Goal: Contribute content: Add original content to the website for others to see

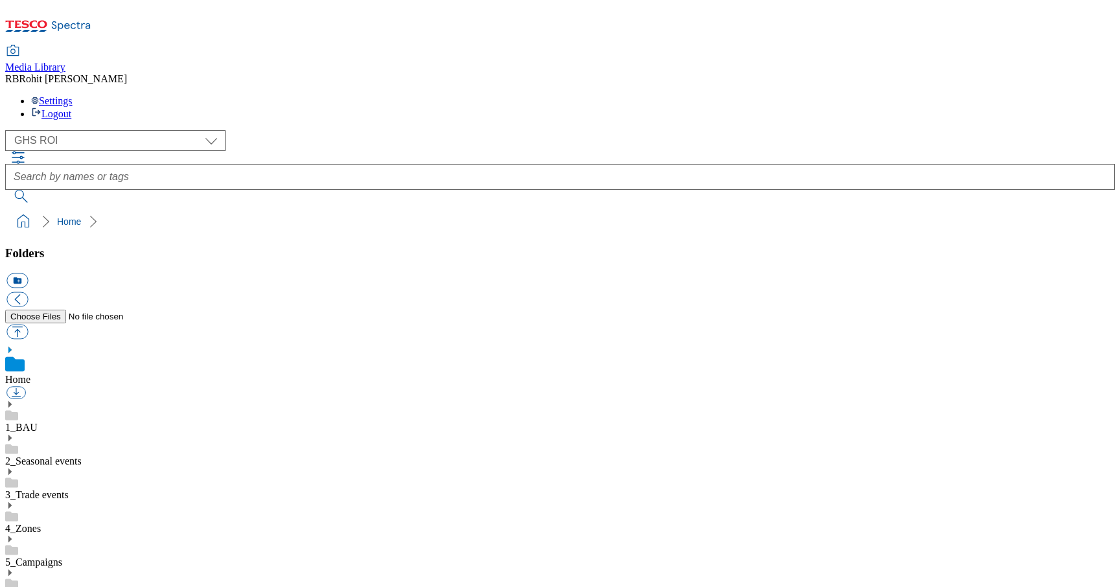
scroll to position [2, 0]
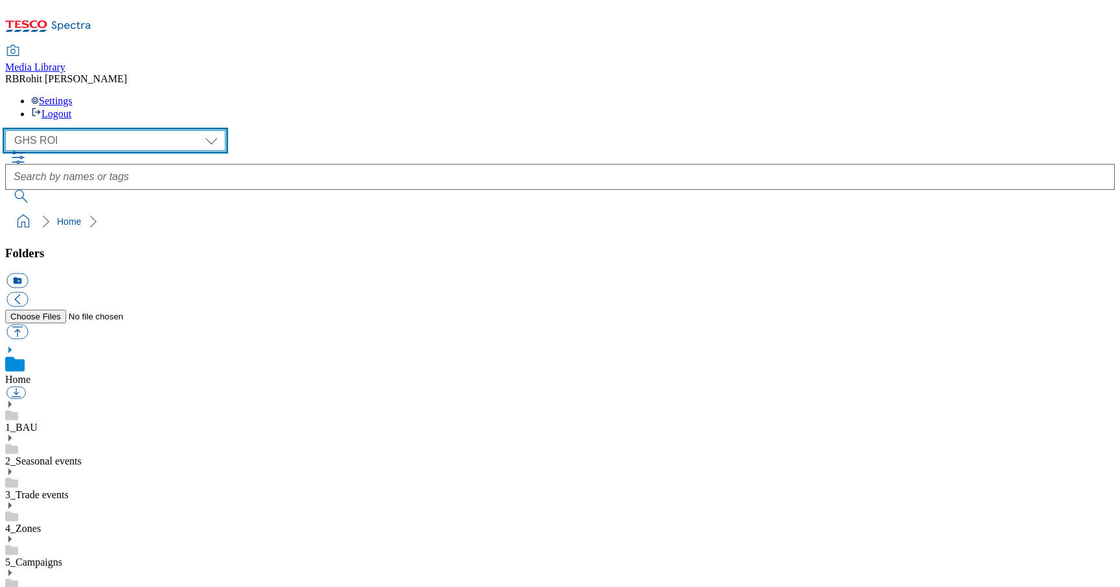
click at [97, 130] on select "Clubcard Marketing Clubcard ROI Dotcom UK GHS Marketing UK GHS ROI Realfood Tes…" at bounding box center [115, 140] width 220 height 21
select select "flare-ghs-mktg"
click at [9, 130] on select "Clubcard Marketing Clubcard ROI Dotcom UK GHS Marketing UK GHS ROI Realfood Tes…" at bounding box center [115, 140] width 220 height 21
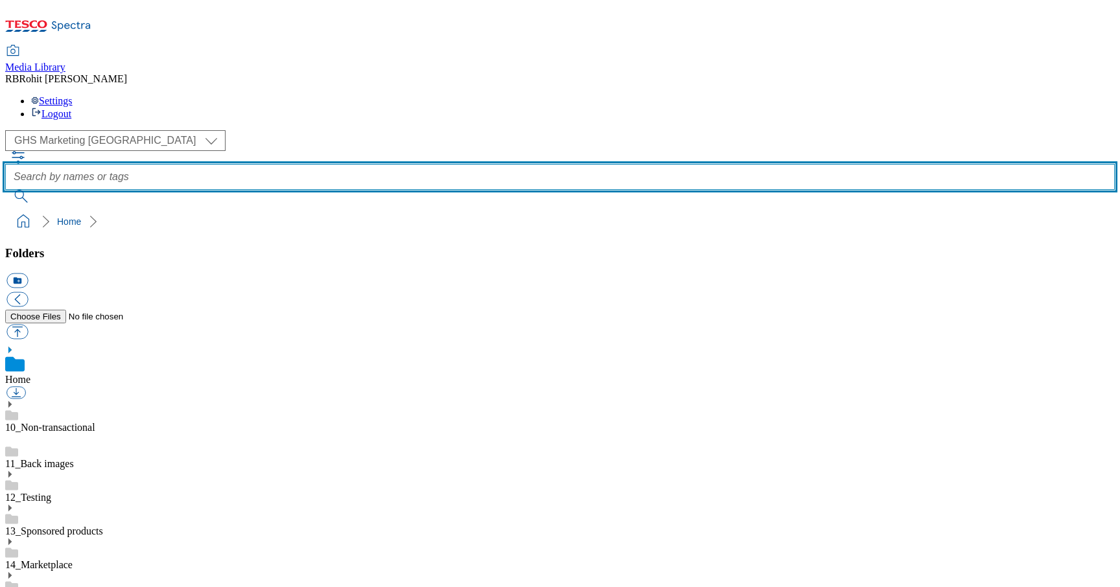
click at [467, 164] on input "text" at bounding box center [559, 177] width 1109 height 26
type input "finestchristmas"
click at [5, 190] on button "submit" at bounding box center [22, 196] width 34 height 13
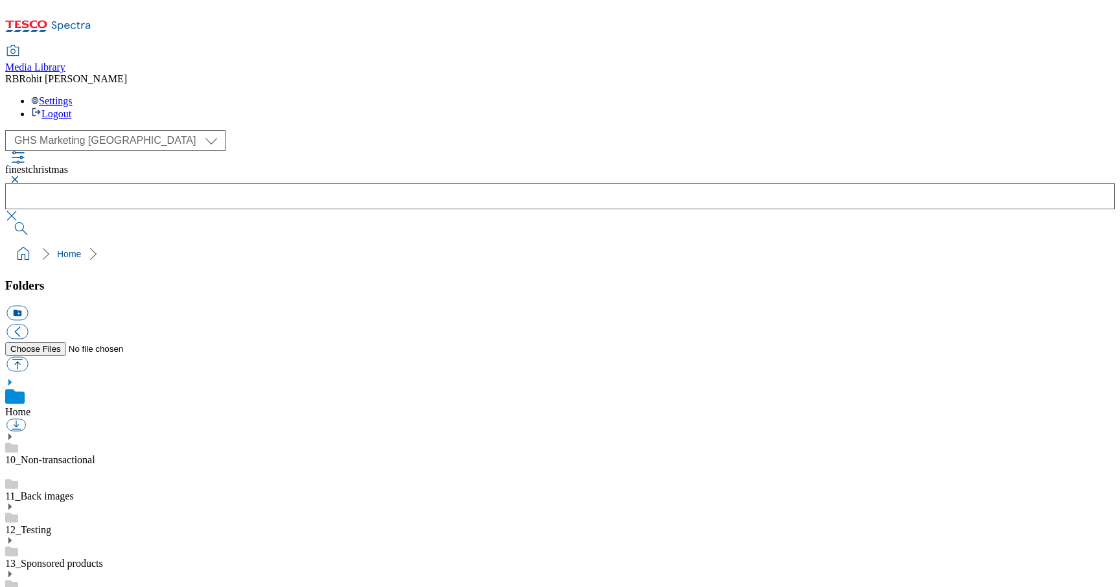
click at [21, 176] on button "button" at bounding box center [13, 180] width 16 height 8
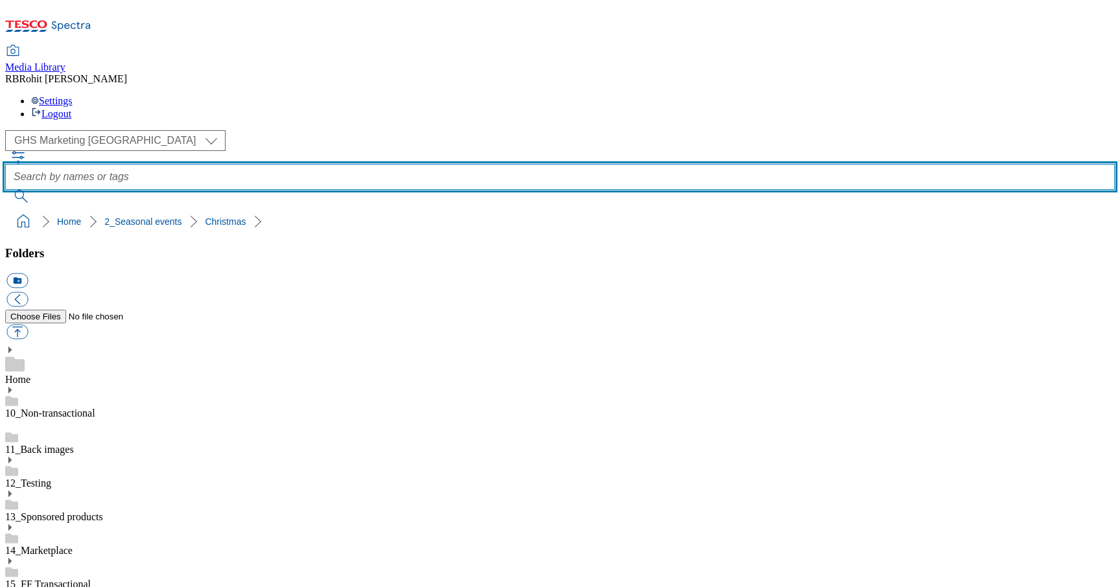
click at [496, 164] on input "text" at bounding box center [559, 177] width 1109 height 26
type input "finest"
click at [5, 190] on button "submit" at bounding box center [22, 196] width 34 height 13
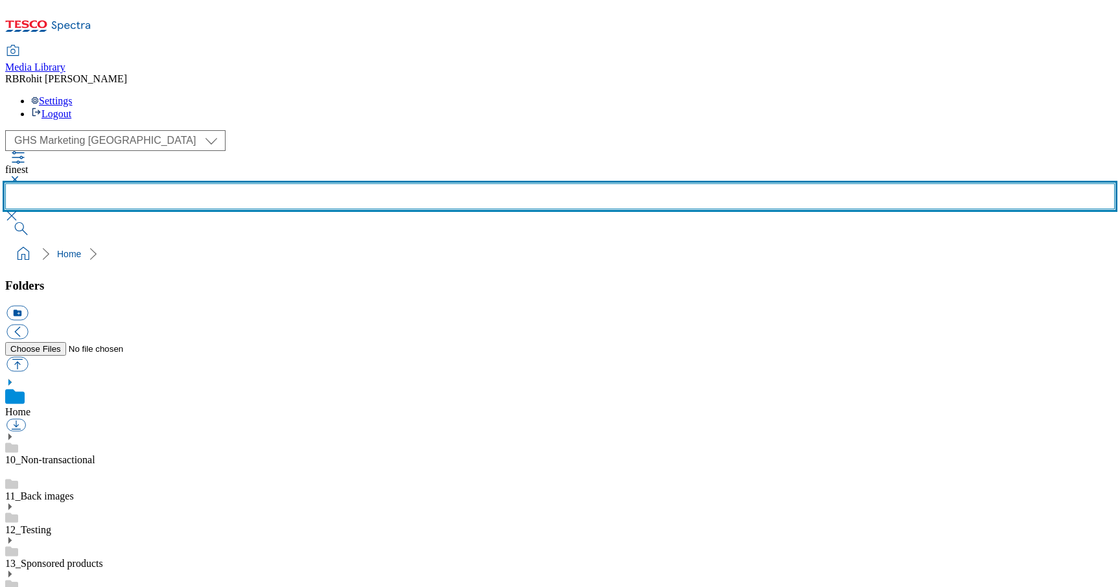
scroll to position [83, 0]
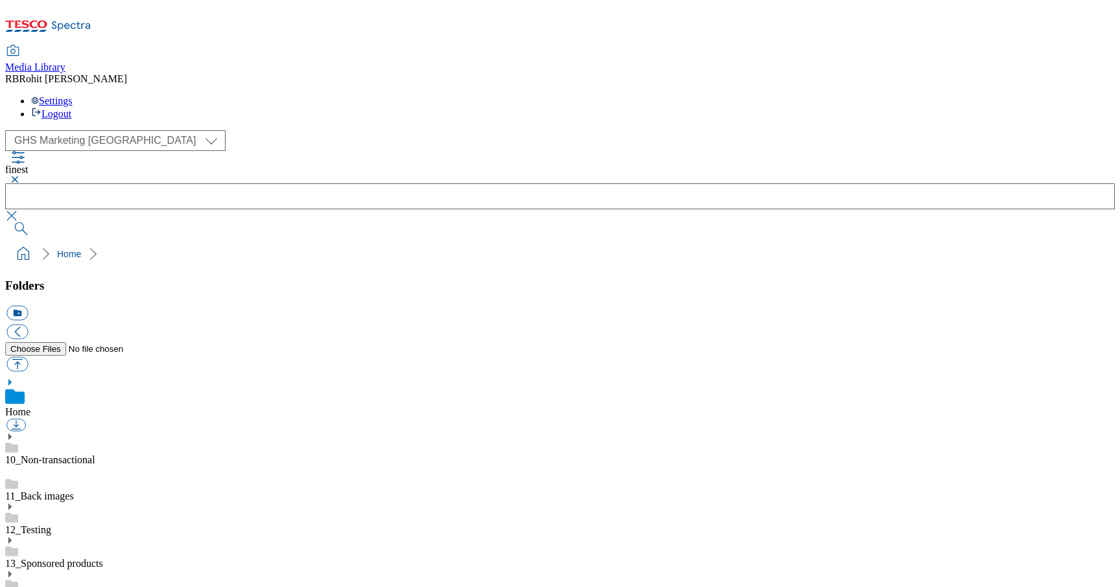
scroll to position [448, 0]
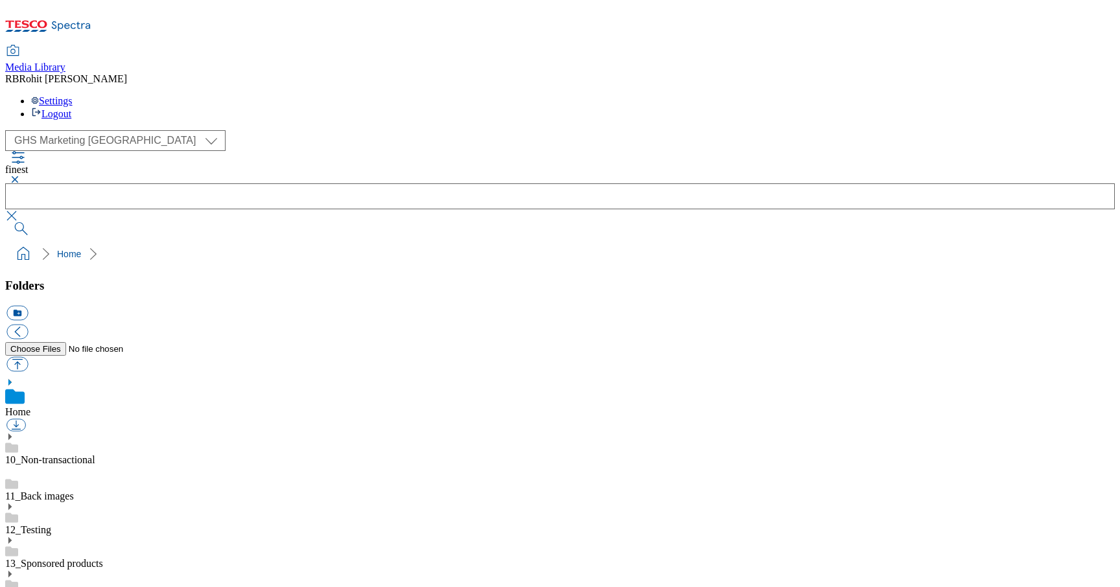
scroll to position [0, 0]
click at [21, 176] on button "button" at bounding box center [13, 180] width 16 height 8
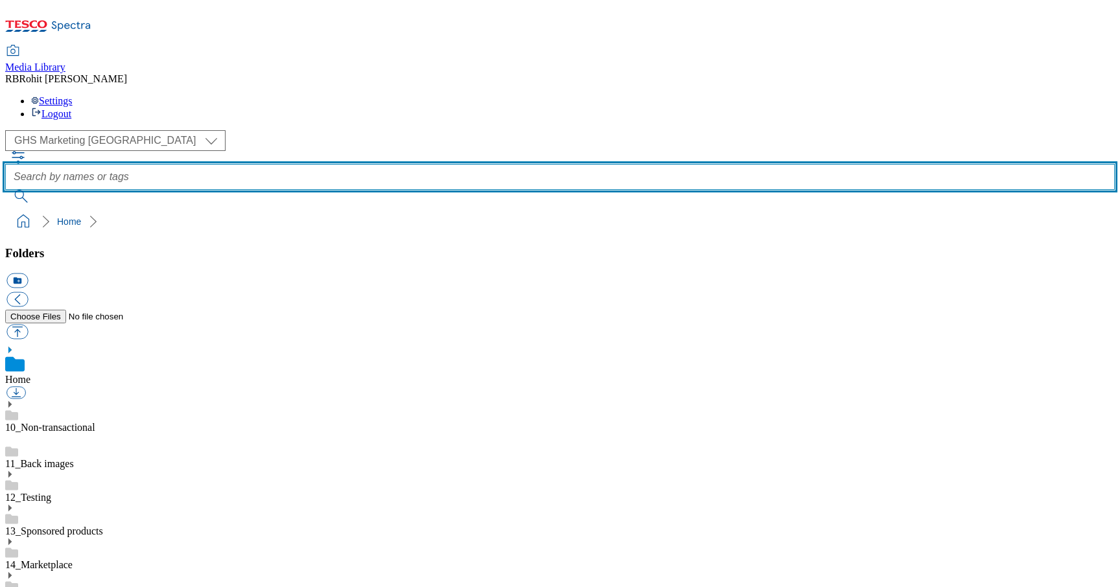
click at [421, 164] on input "text" at bounding box center [559, 177] width 1109 height 26
type input "basket"
click at [5, 190] on button "submit" at bounding box center [22, 196] width 34 height 13
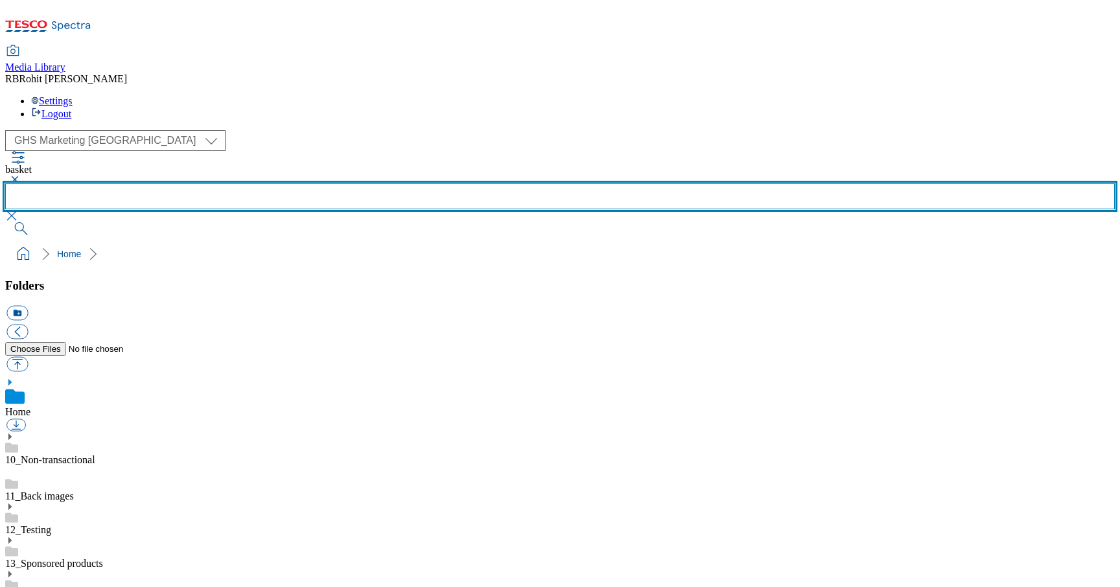
scroll to position [725, 0]
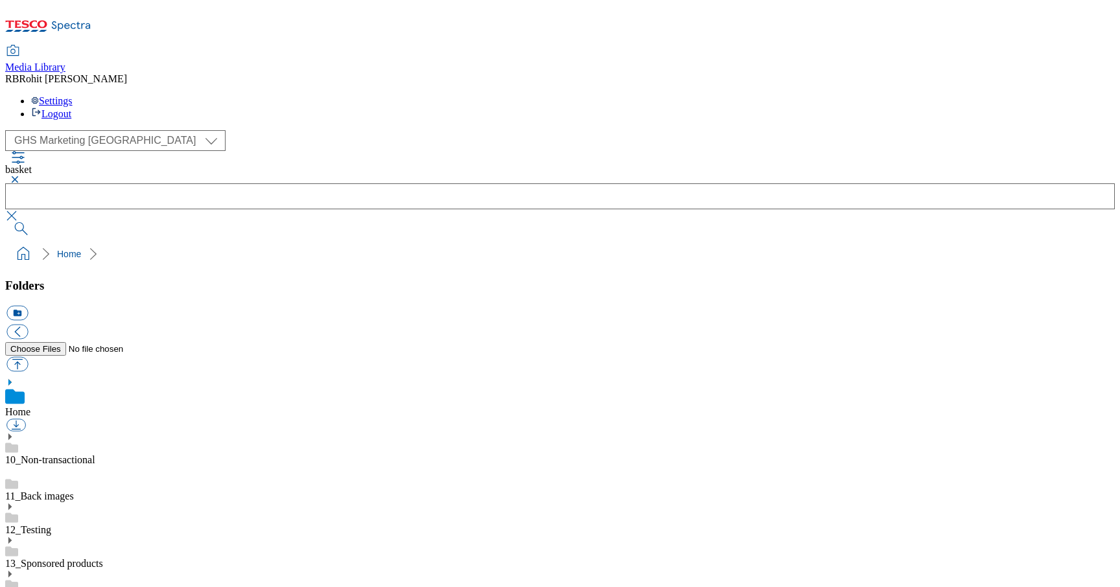
click at [21, 176] on button "button" at bounding box center [13, 180] width 16 height 8
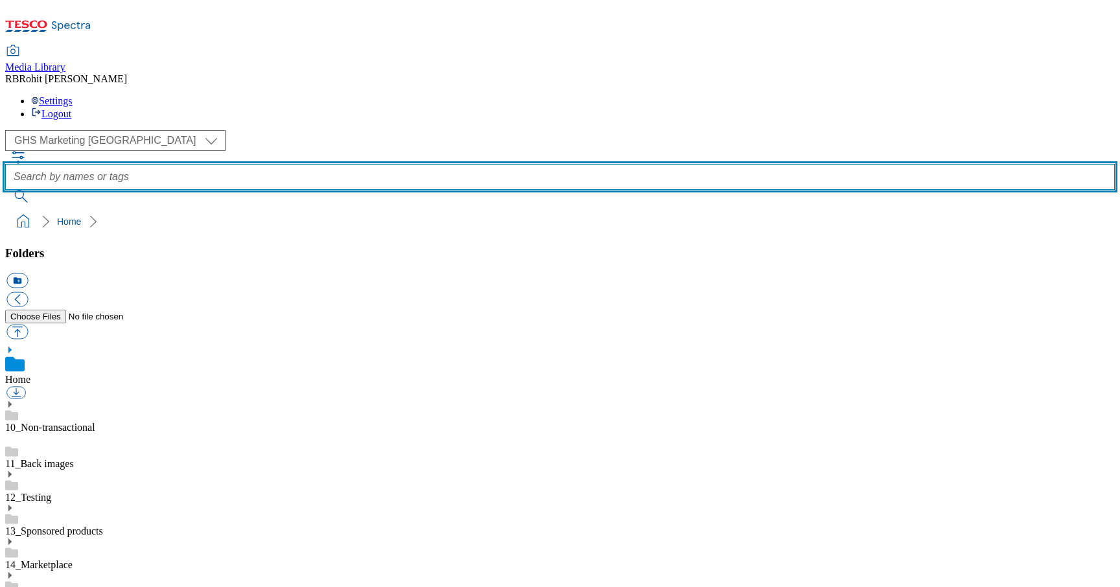
click at [428, 164] on input "text" at bounding box center [559, 177] width 1109 height 26
type input "feast"
click at [5, 190] on button "submit" at bounding box center [22, 196] width 34 height 13
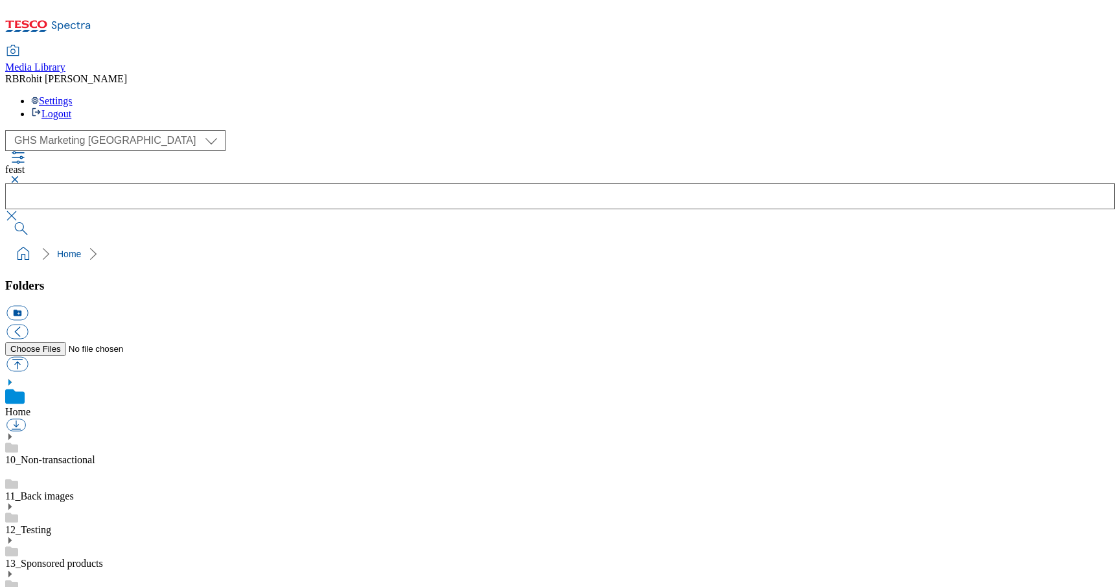
click at [21, 176] on button "button" at bounding box center [13, 180] width 16 height 8
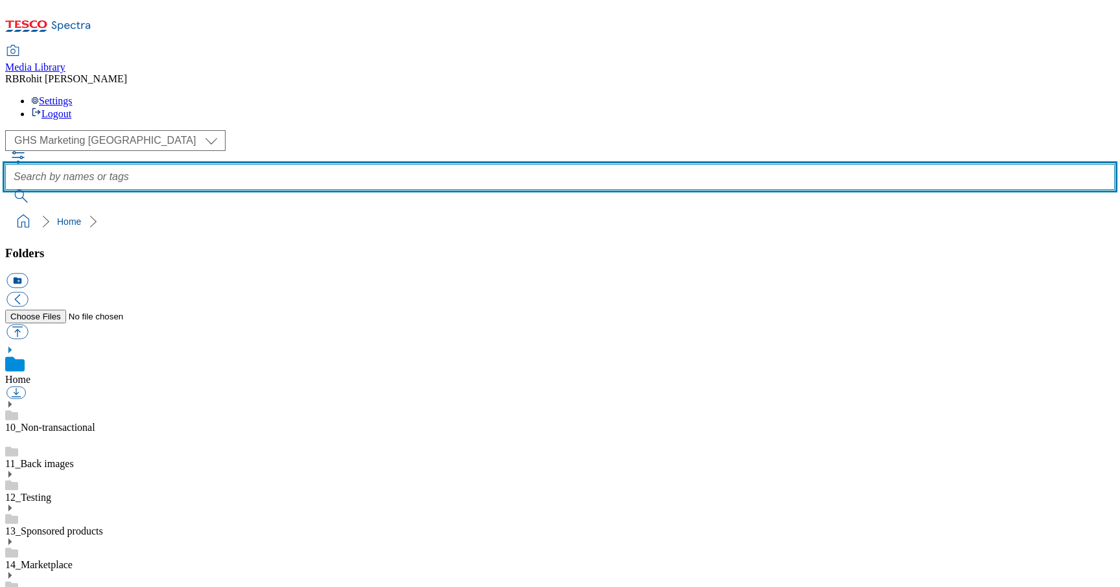
click at [464, 164] on input "text" at bounding box center [559, 177] width 1109 height 26
type input "icon"
click at [5, 190] on button "submit" at bounding box center [22, 196] width 34 height 13
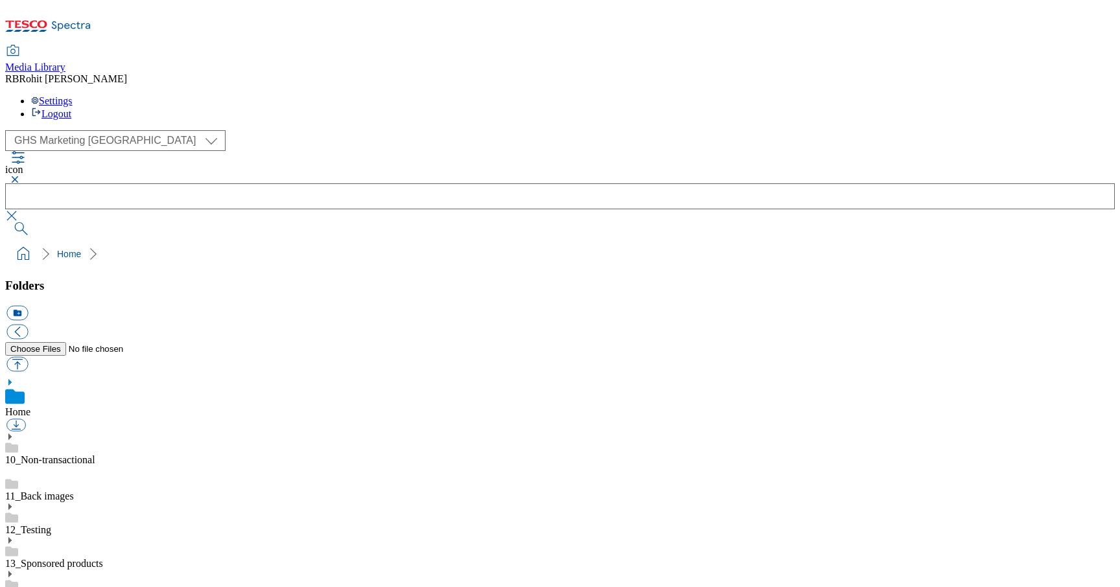
click at [21, 176] on button "button" at bounding box center [13, 180] width 16 height 8
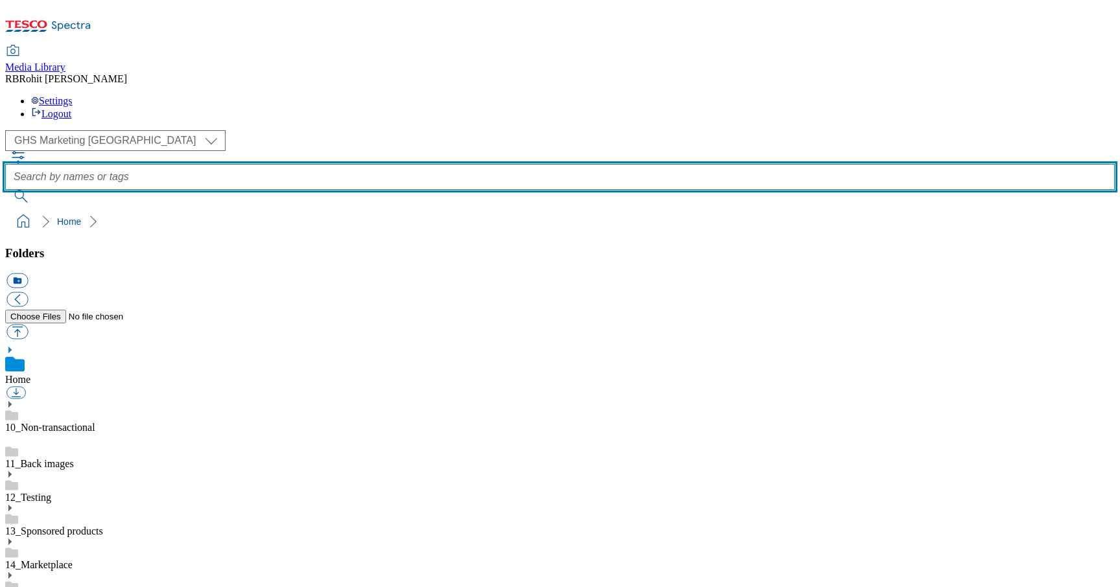
click at [416, 164] on input "text" at bounding box center [559, 177] width 1109 height 26
type input "festive"
click at [5, 190] on button "submit" at bounding box center [22, 196] width 34 height 13
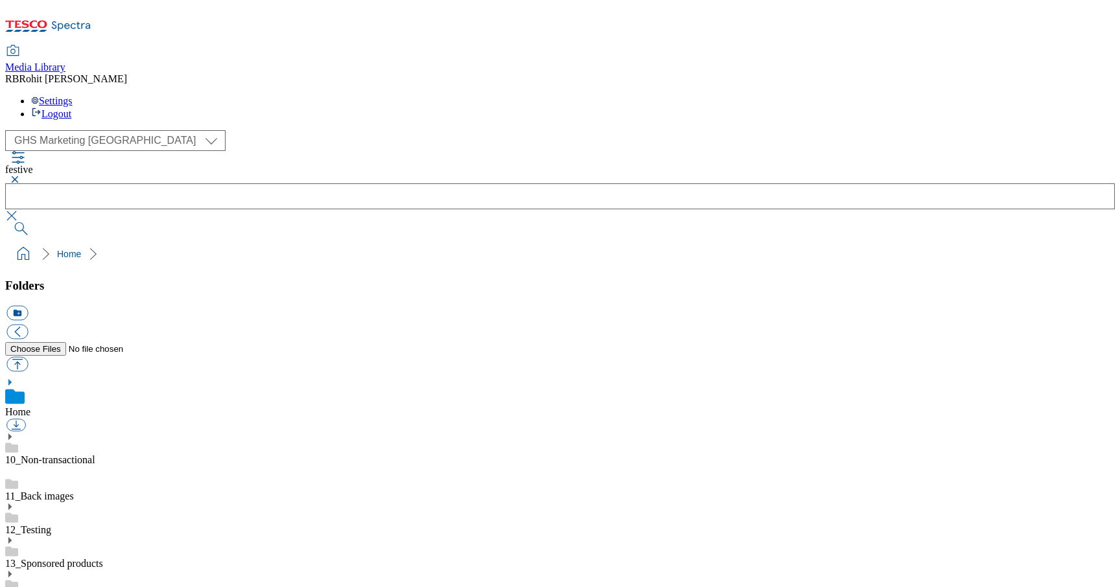
click at [21, 176] on button "button" at bounding box center [13, 180] width 16 height 8
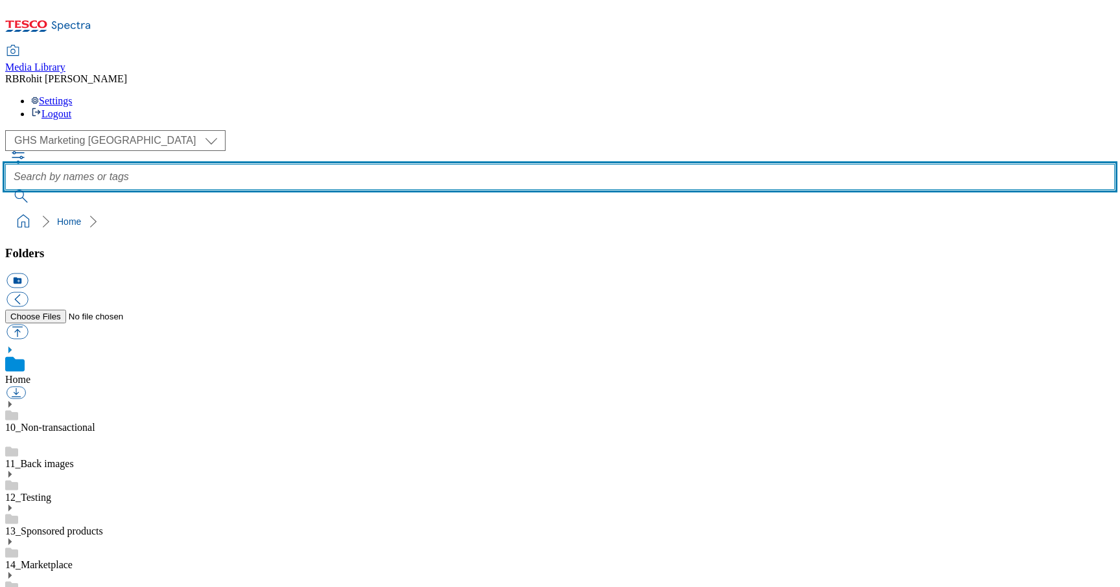
click at [426, 164] on input "text" at bounding box center [559, 177] width 1109 height 26
type input "finest"
click at [5, 190] on button "submit" at bounding box center [22, 196] width 34 height 13
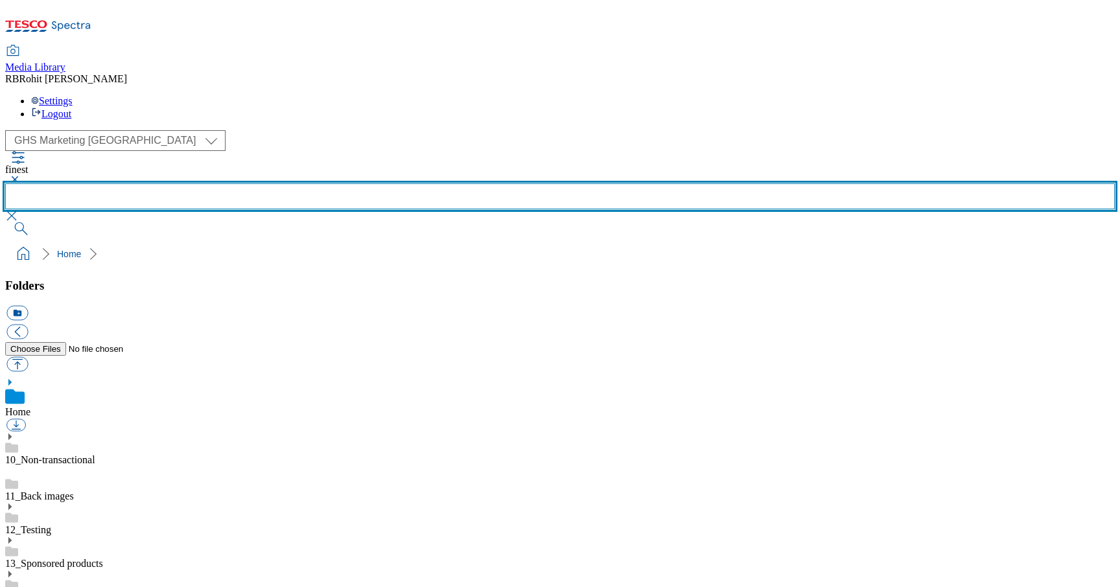
scroll to position [0, 0]
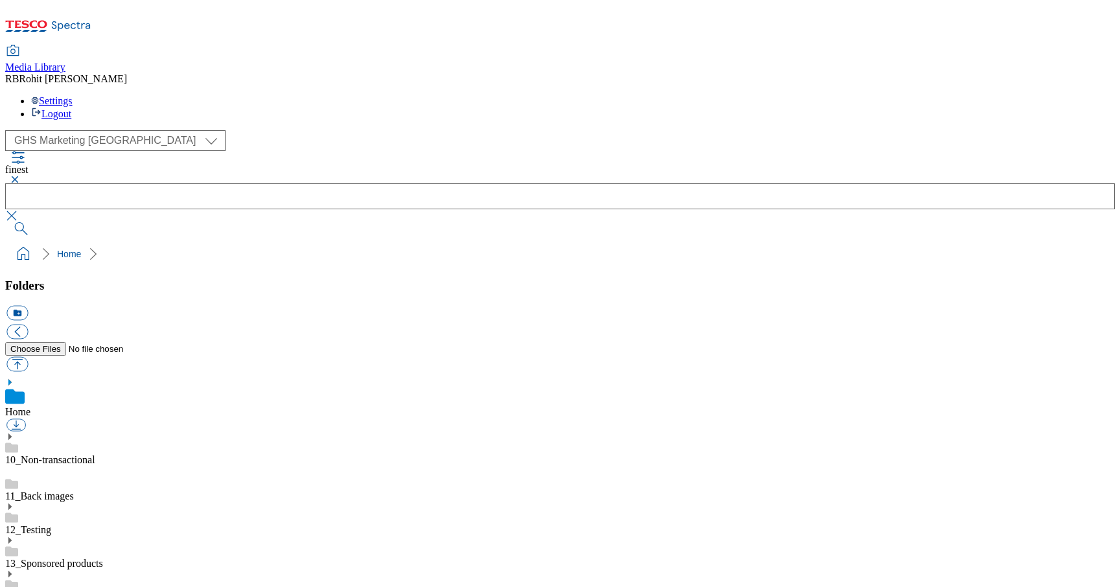
scroll to position [758, 0]
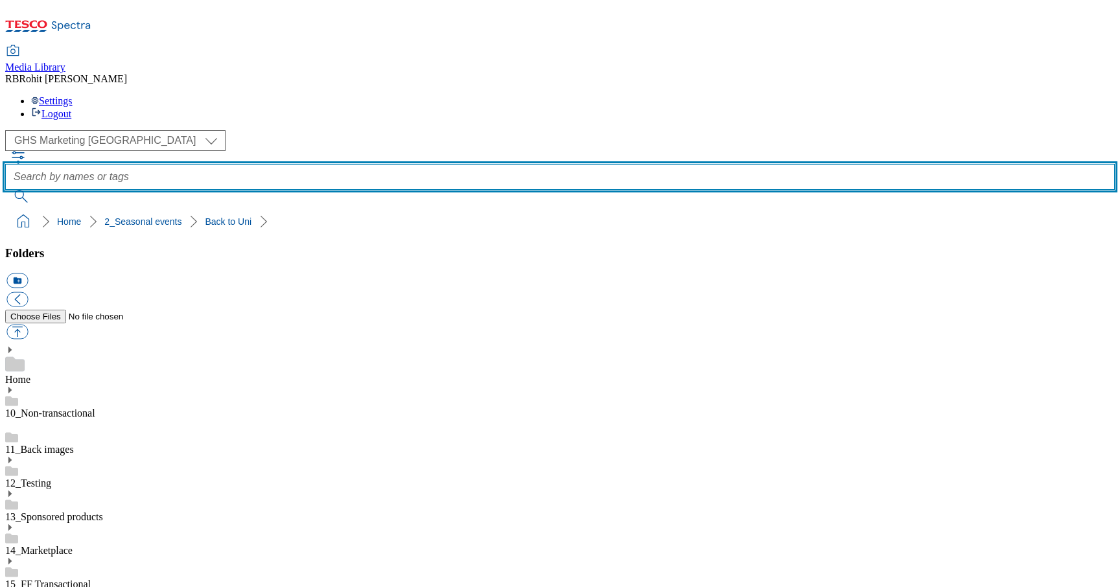
click at [394, 164] on input "text" at bounding box center [559, 177] width 1109 height 26
type input "range"
click at [5, 190] on button "submit" at bounding box center [22, 196] width 34 height 13
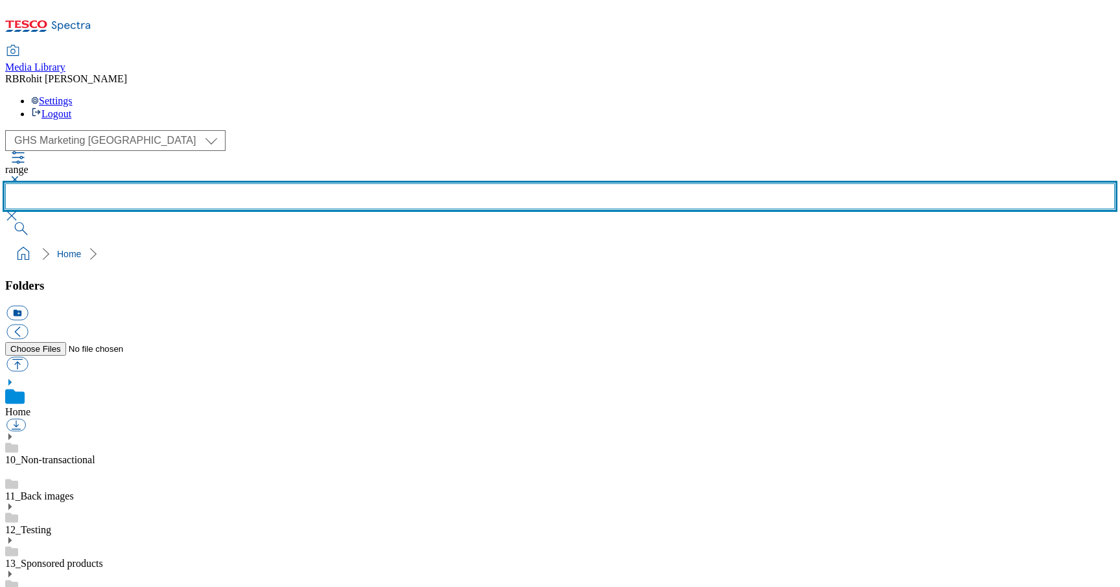
scroll to position [401, 0]
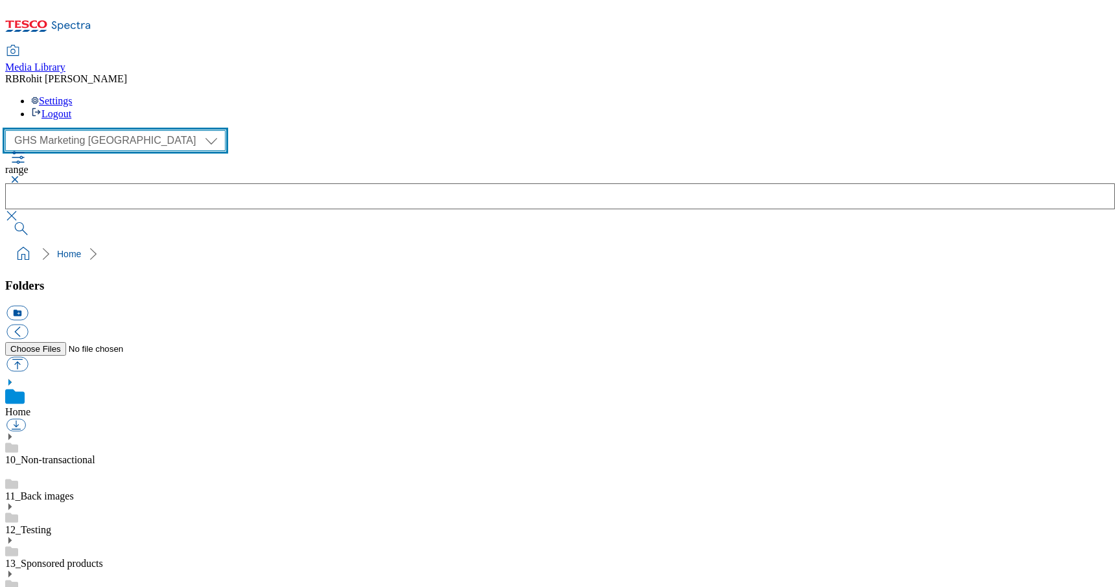
click at [101, 130] on select "Clubcard Marketing Clubcard ROI Dotcom UK GHS Marketing UK GHS ROI Realfood Tes…" at bounding box center [115, 140] width 220 height 21
select select "flare-ghs-roi"
click at [9, 130] on select "Clubcard Marketing Clubcard ROI Dotcom UK GHS Marketing UK GHS ROI Realfood Tes…" at bounding box center [115, 140] width 220 height 21
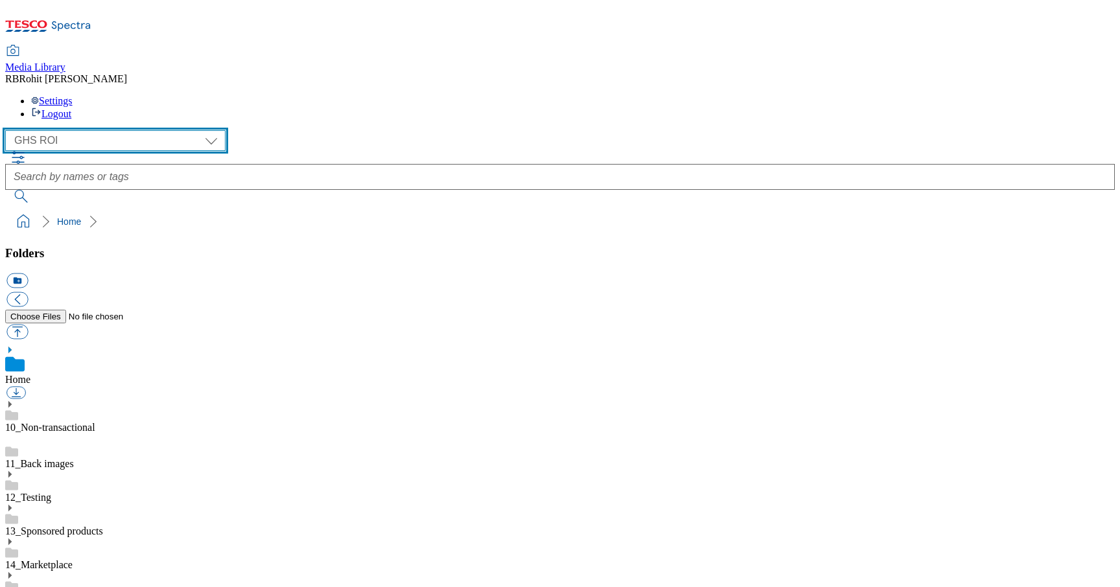
scroll to position [10, 0]
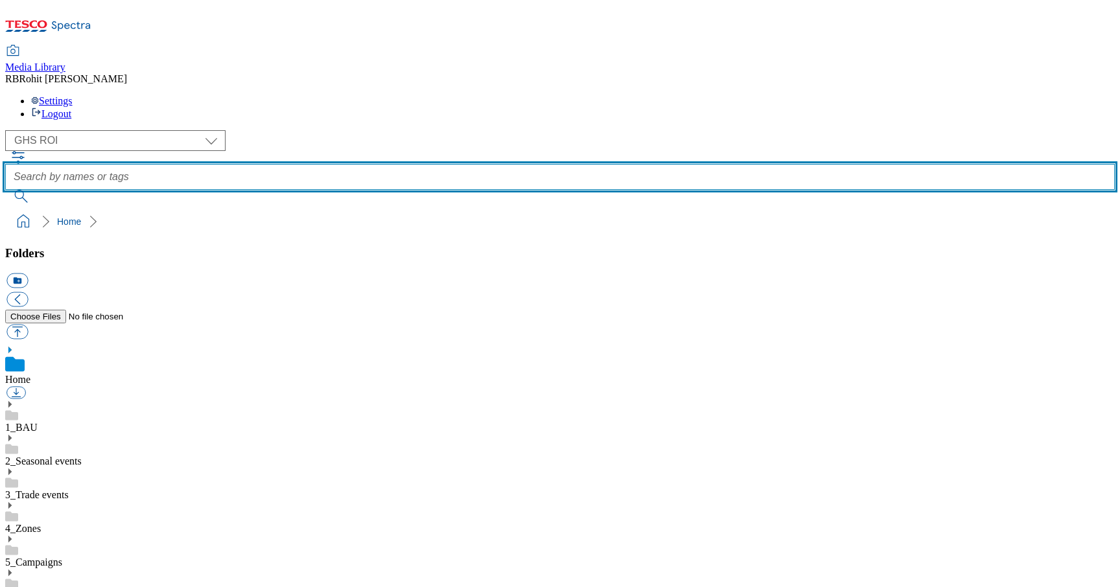
click at [413, 164] on input "text" at bounding box center [559, 177] width 1109 height 26
type input "icon"
click at [5, 190] on button "submit" at bounding box center [22, 196] width 34 height 13
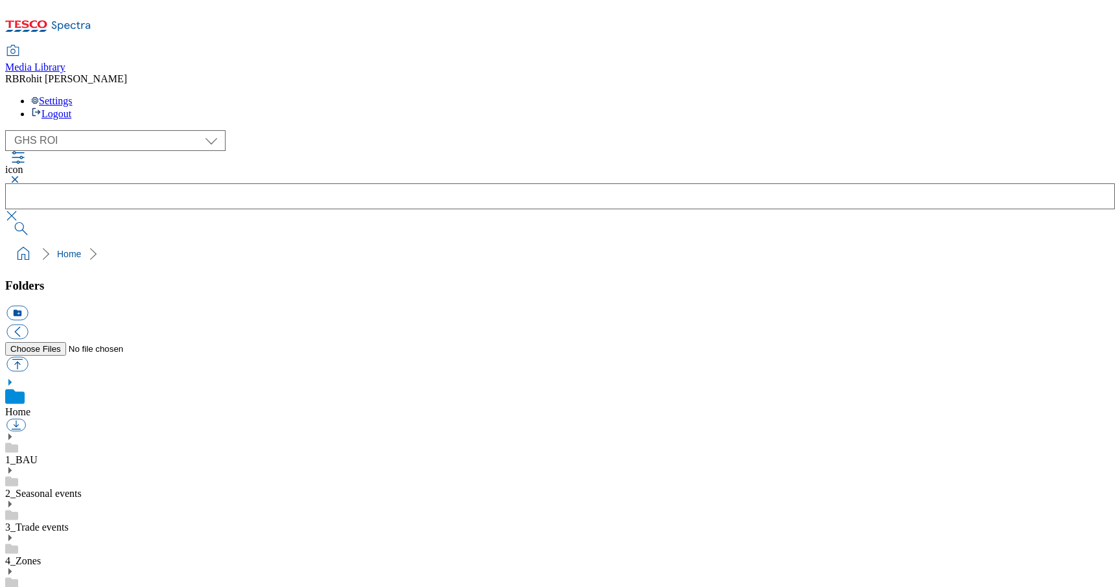
click at [337, 46] on div "Media Library RB Rohit Bhalla Settings Logout" at bounding box center [559, 83] width 1109 height 74
click at [41, 555] on link "4_Zones" at bounding box center [23, 560] width 36 height 11
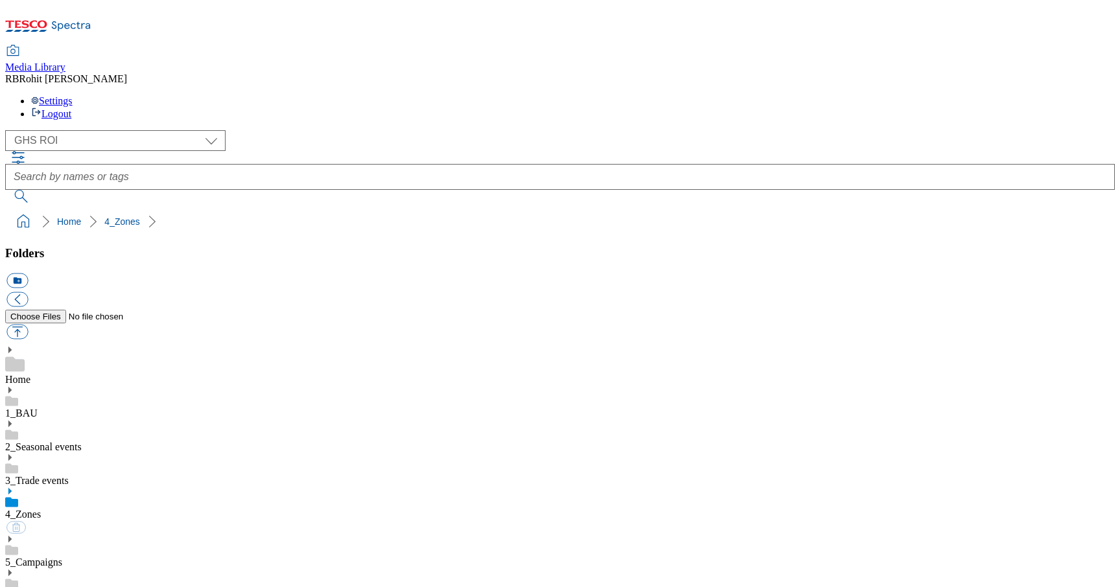
click at [38, 408] on link "1_BAU" at bounding box center [21, 413] width 32 height 11
click at [12, 387] on use at bounding box center [9, 390] width 3 height 6
click at [14, 535] on icon at bounding box center [9, 539] width 9 height 9
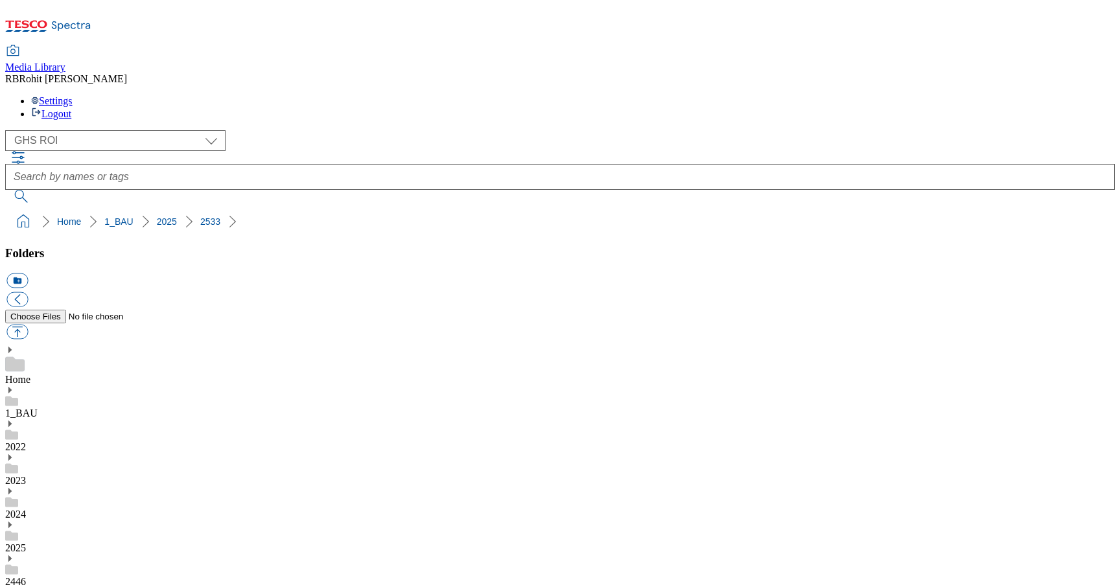
click at [14, 520] on icon at bounding box center [9, 524] width 9 height 9
click at [12, 387] on use at bounding box center [9, 390] width 3 height 6
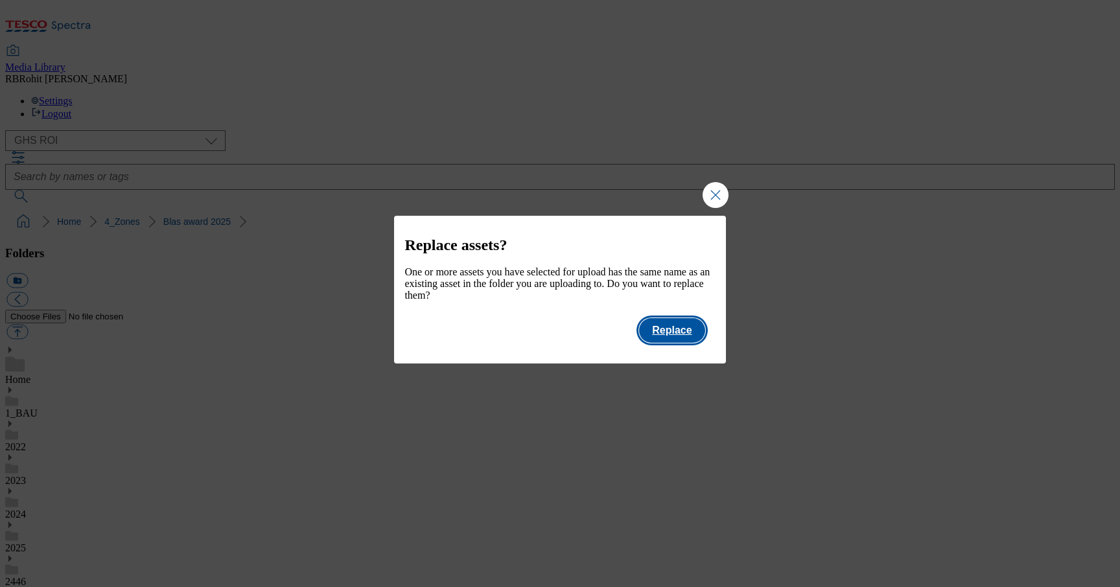
click at [678, 336] on button "Replace" at bounding box center [671, 330] width 65 height 25
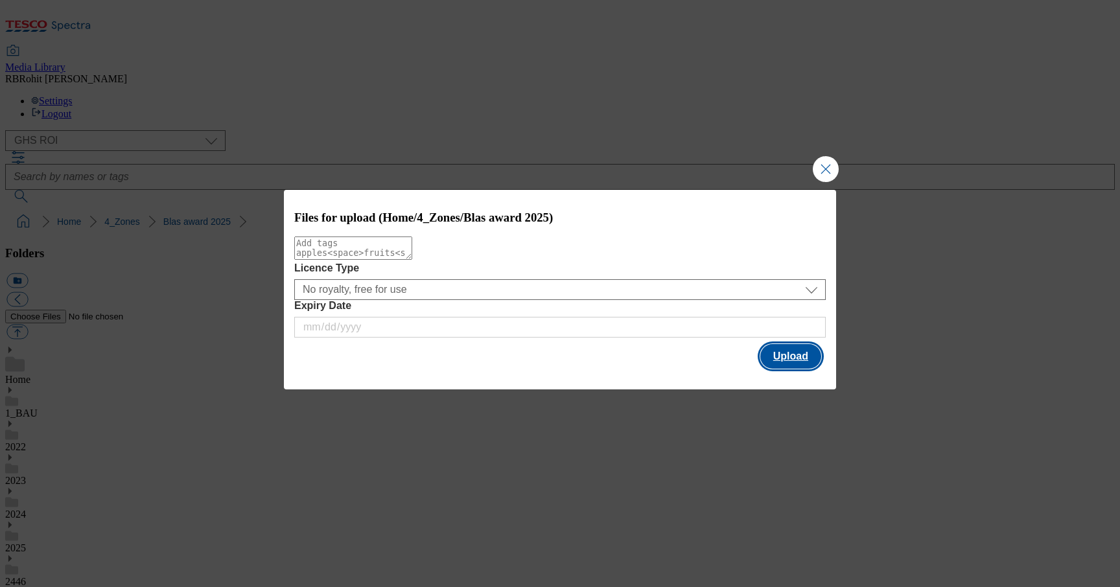
click at [794, 362] on button "Upload" at bounding box center [790, 356] width 61 height 25
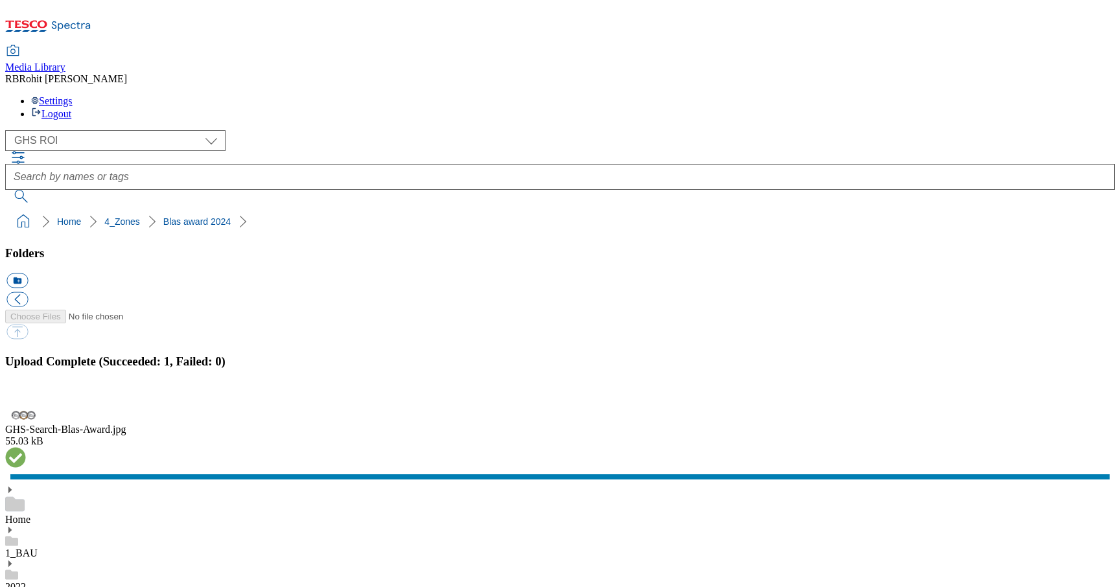
click at [26, 396] on button "button" at bounding box center [15, 402] width 19 height 12
